Goal: Use online tool/utility: Use online tool/utility

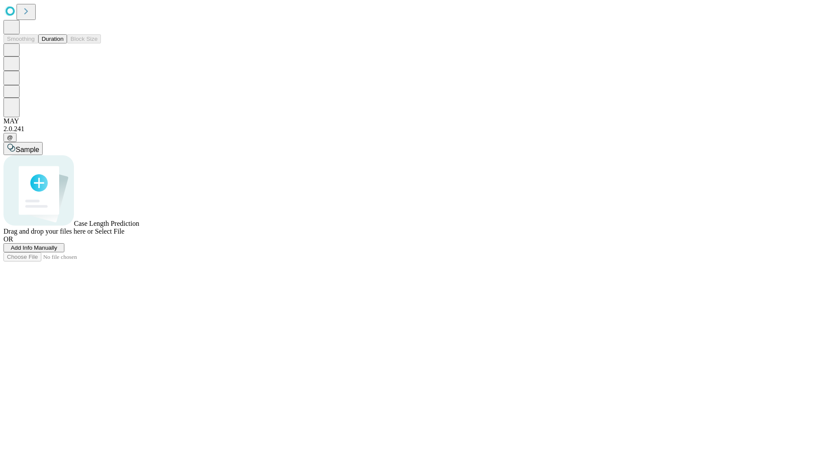
click at [63, 43] on button "Duration" at bounding box center [52, 38] width 29 height 9
click at [39, 146] on span "Sample" at bounding box center [27, 149] width 23 height 7
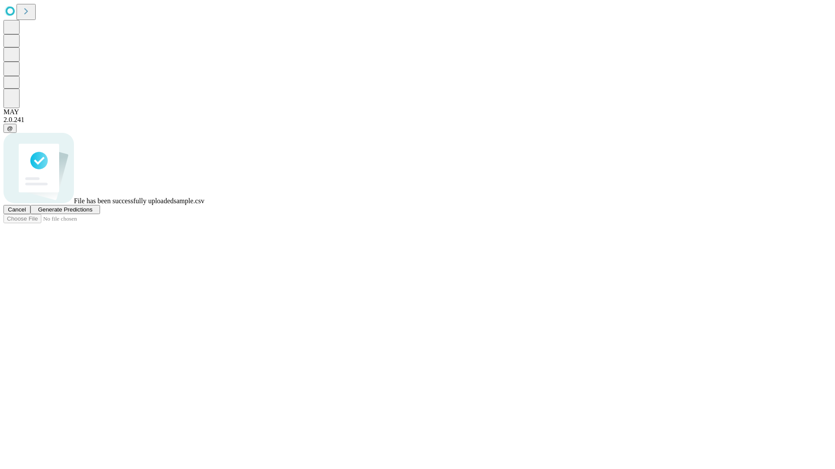
click at [92, 213] on span "Generate Predictions" at bounding box center [65, 209] width 54 height 7
